Goal: Task Accomplishment & Management: Complete application form

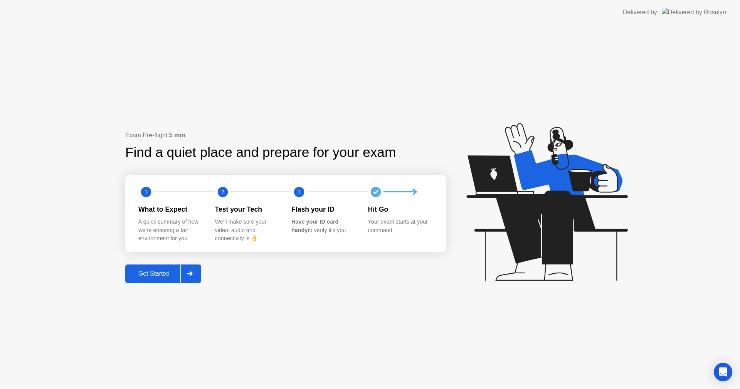
click at [151, 270] on div "Get Started" at bounding box center [154, 273] width 53 height 7
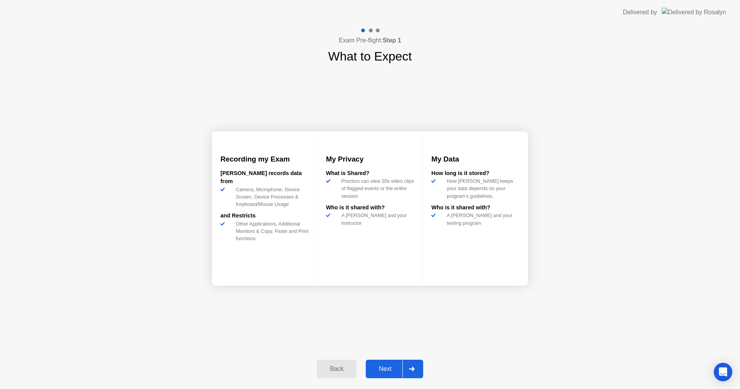
click at [373, 371] on div "Next" at bounding box center [385, 368] width 34 height 7
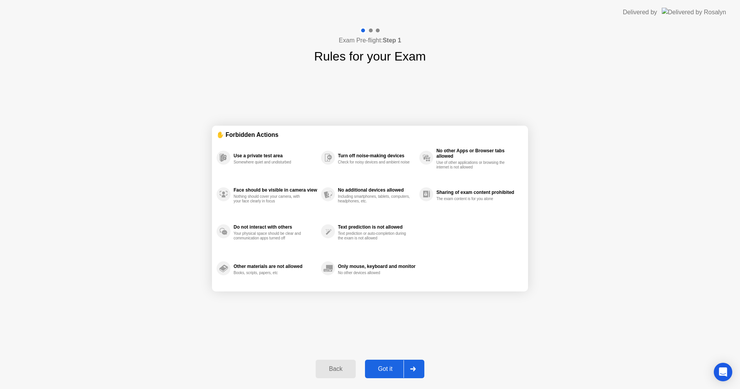
click at [383, 369] on div "Got it" at bounding box center [385, 368] width 36 height 7
select select "**********"
select select "*******"
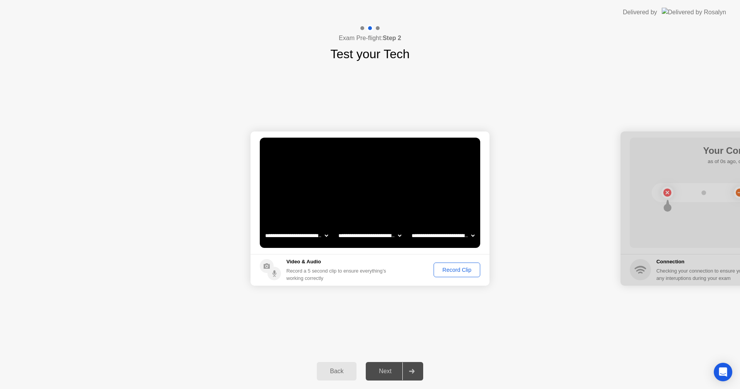
click at [452, 275] on button "Record Clip" at bounding box center [456, 269] width 47 height 15
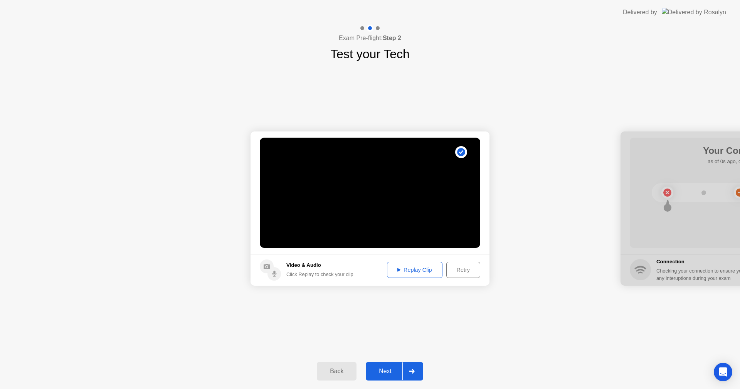
click at [393, 368] on div "Next" at bounding box center [385, 371] width 34 height 7
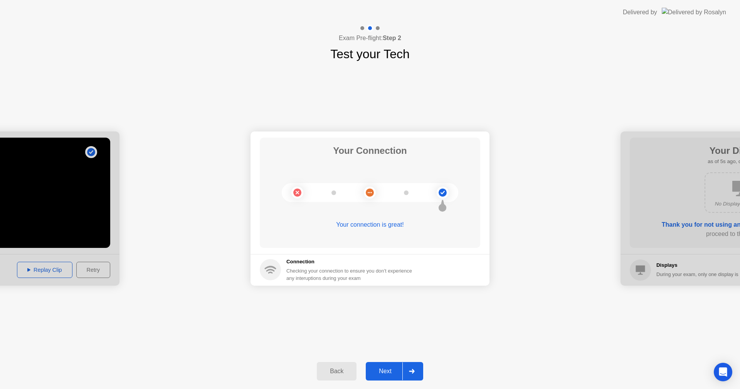
click at [389, 369] on div "Next" at bounding box center [385, 371] width 34 height 7
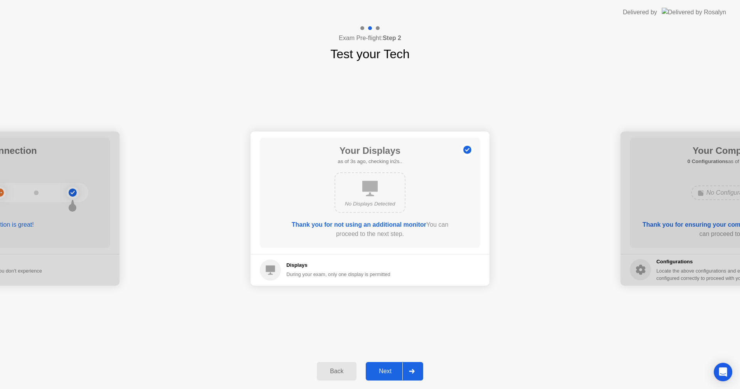
click at [386, 368] on div "Next" at bounding box center [385, 371] width 34 height 7
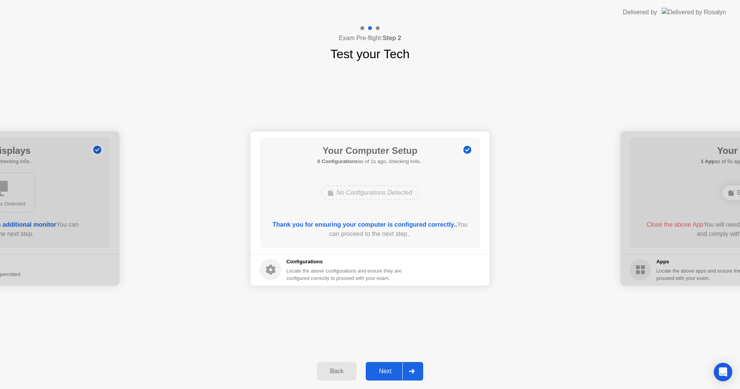
click at [386, 369] on div "Next" at bounding box center [385, 371] width 34 height 7
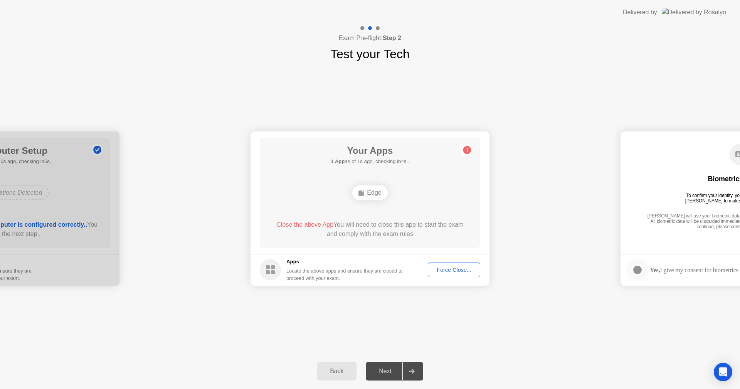
click at [385, 368] on div "Next" at bounding box center [385, 371] width 34 height 7
click at [448, 307] on div "**********" at bounding box center [370, 208] width 740 height 290
click at [450, 267] on div "Force Close..." at bounding box center [453, 270] width 47 height 6
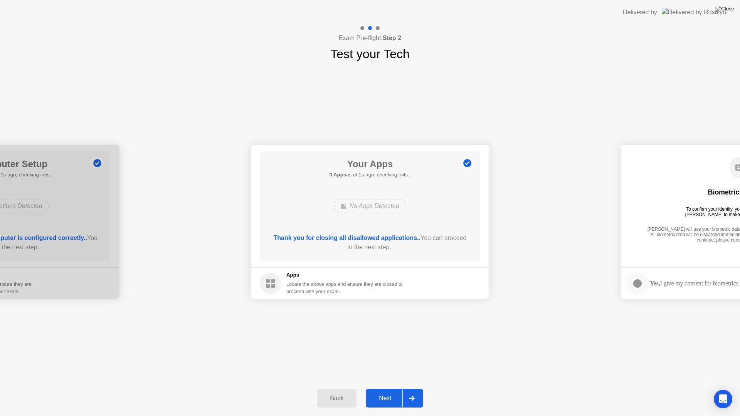
click at [390, 388] on div "Next" at bounding box center [385, 398] width 34 height 7
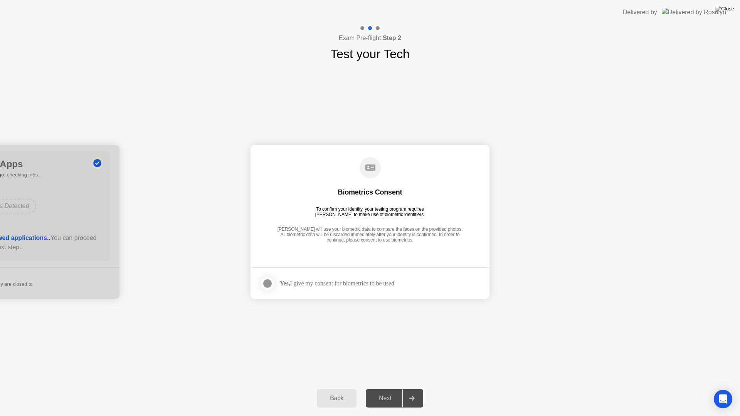
click at [269, 288] on div at bounding box center [267, 283] width 9 height 9
click at [386, 388] on div "Next" at bounding box center [385, 398] width 34 height 7
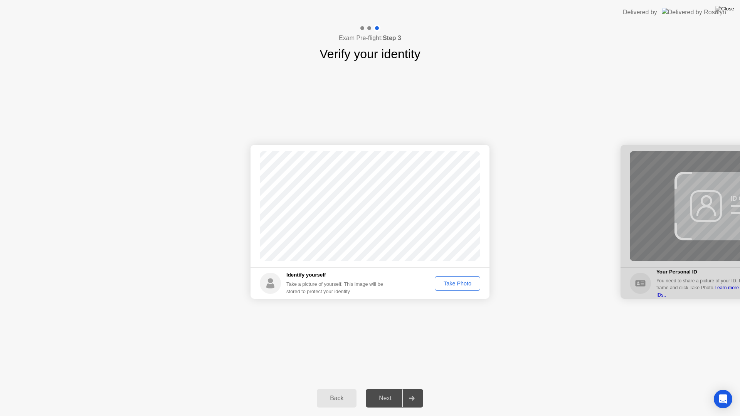
click at [445, 284] on div "Take Photo" at bounding box center [457, 283] width 40 height 6
click at [391, 388] on div "Next" at bounding box center [385, 398] width 34 height 7
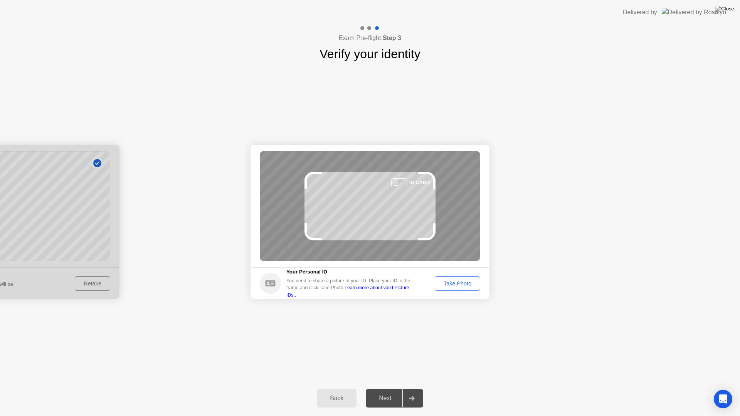
click at [444, 282] on div "Take Photo" at bounding box center [457, 283] width 40 height 6
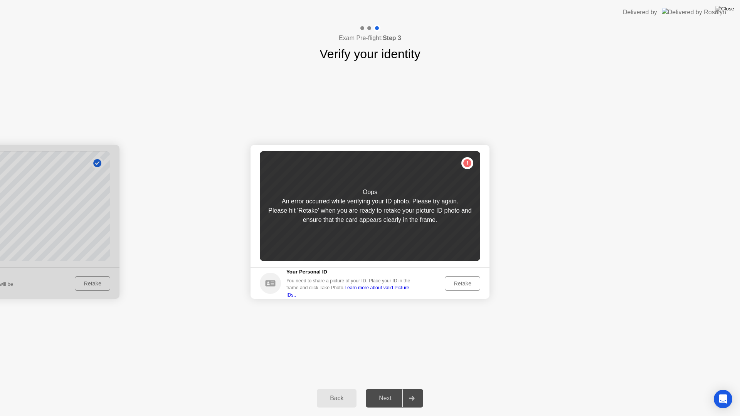
click at [456, 286] on div "Retake" at bounding box center [462, 283] width 30 height 6
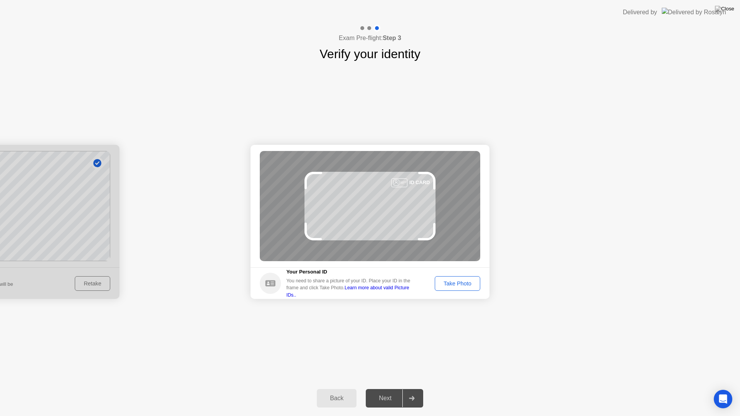
click at [444, 286] on div "Take Photo" at bounding box center [457, 283] width 40 height 6
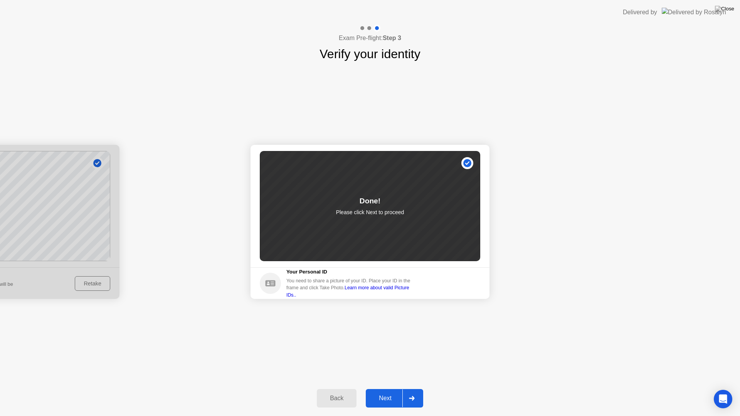
click at [397, 388] on button "Next" at bounding box center [394, 398] width 57 height 18
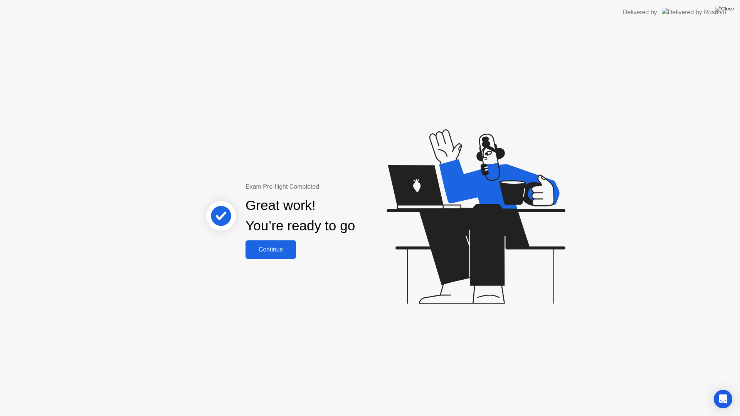
click at [268, 246] on div "Continue" at bounding box center [271, 249] width 46 height 7
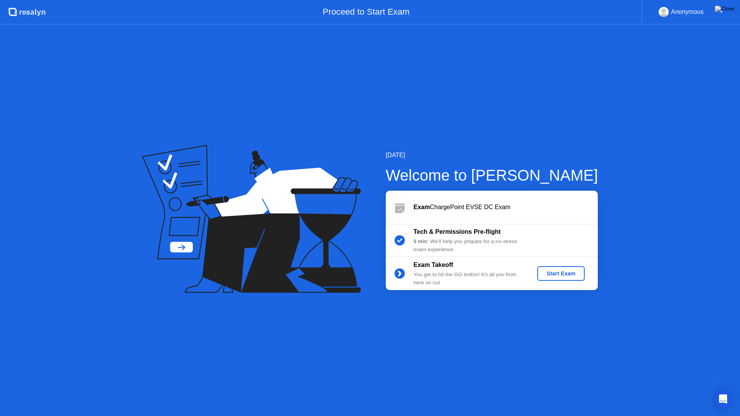
click at [557, 277] on div "Start Exam" at bounding box center [560, 273] width 41 height 6
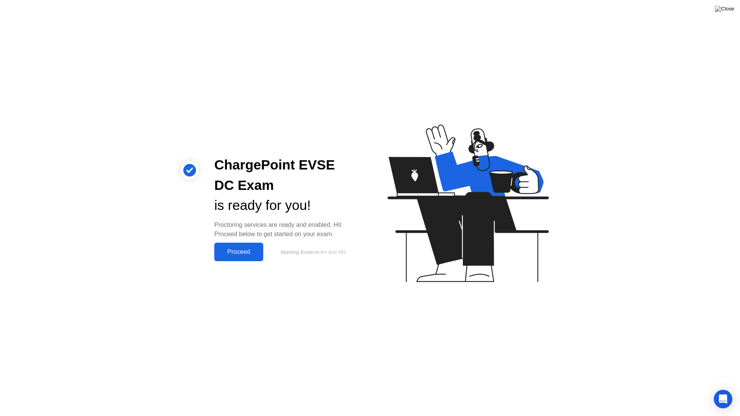
click at [252, 250] on div "Proceed" at bounding box center [239, 251] width 44 height 7
